Goal: Task Accomplishment & Management: Manage account settings

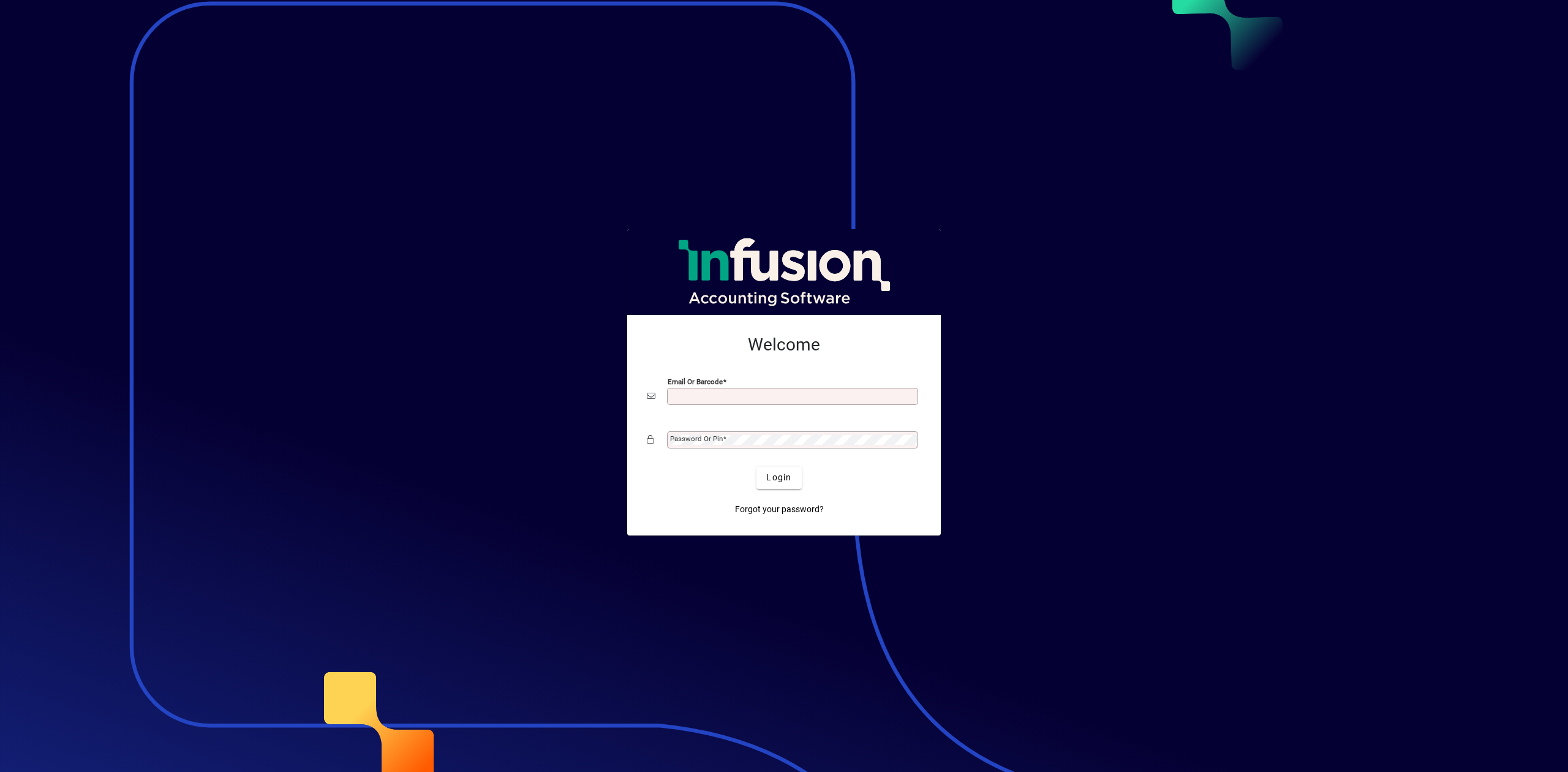
click at [751, 389] on div "Email or Barcode" at bounding box center [792, 396] width 251 height 17
drag, startPoint x: 745, startPoint y: 405, endPoint x: 741, endPoint y: 399, distance: 7.2
click at [745, 405] on div "Email or Barcode" at bounding box center [783, 396] width 274 height 23
click at [740, 398] on input "Email or Barcode" at bounding box center [794, 396] width 247 height 10
type input "**********"
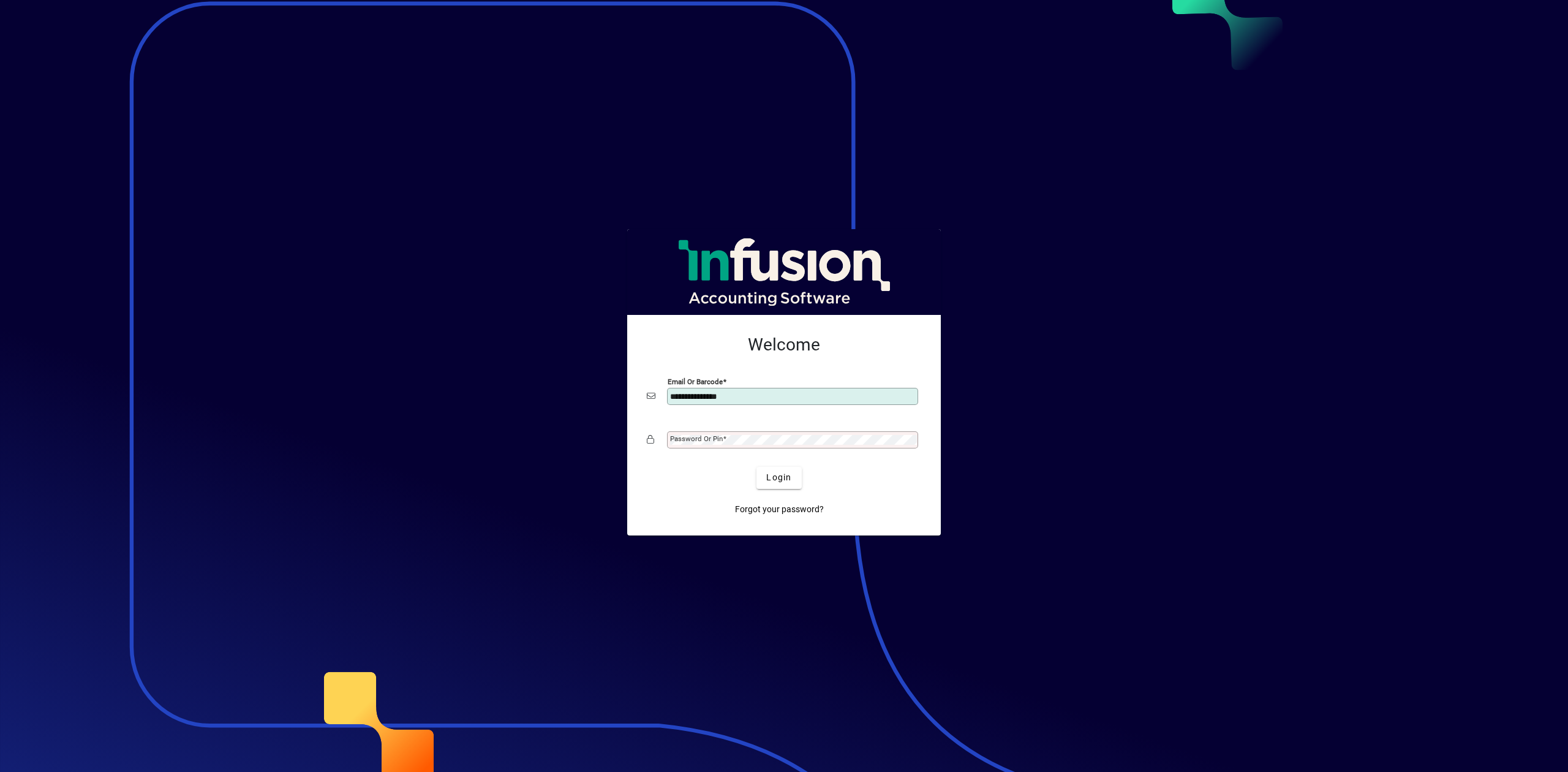
click at [767, 434] on div "Password or Pin" at bounding box center [792, 440] width 251 height 17
